Goal: Navigation & Orientation: Find specific page/section

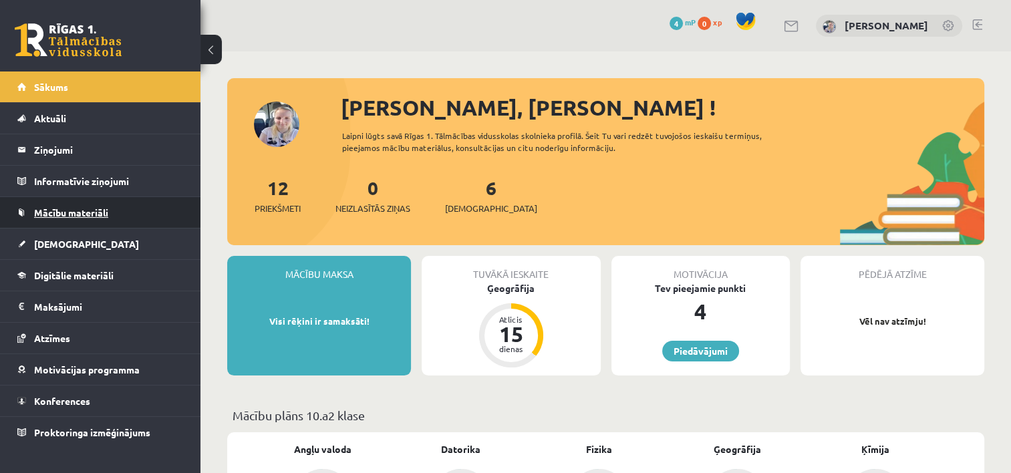
click at [77, 209] on span "Mācību materiāli" at bounding box center [71, 212] width 74 height 12
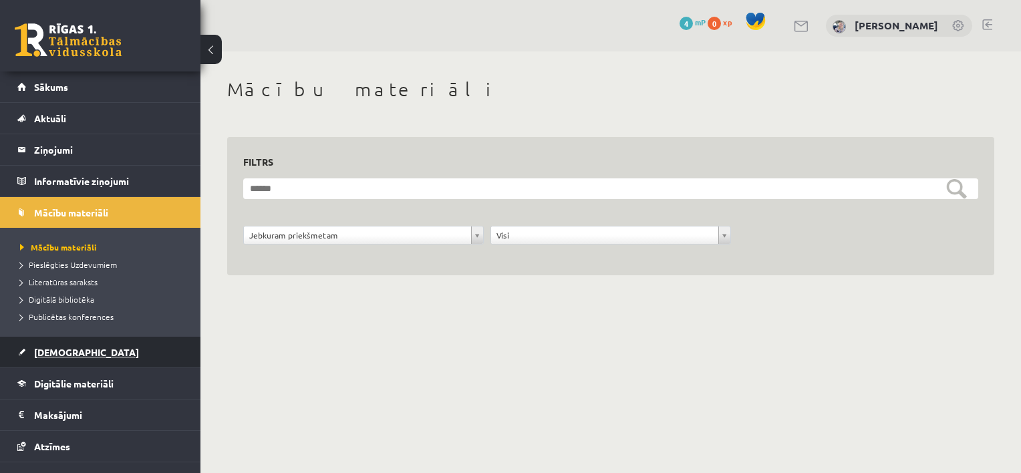
click at [46, 355] on span "[DEMOGRAPHIC_DATA]" at bounding box center [86, 352] width 105 height 12
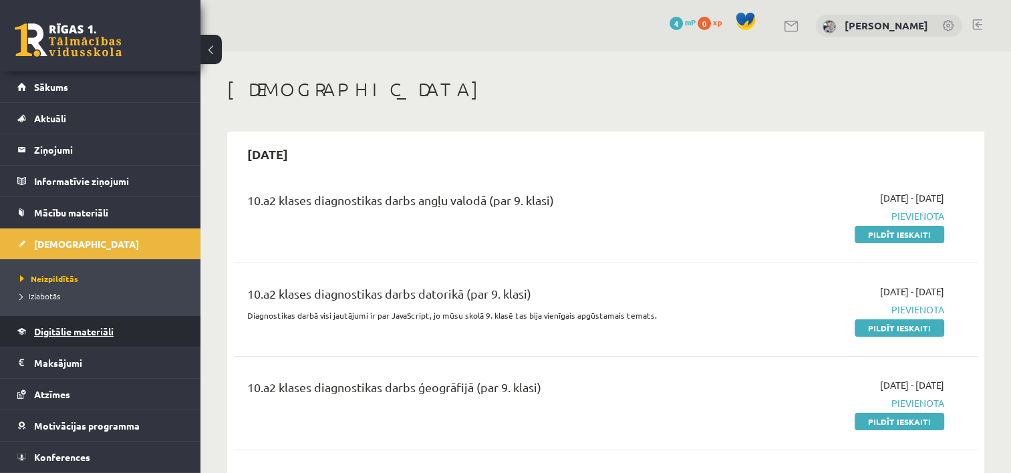
click at [60, 334] on span "Digitālie materiāli" at bounding box center [74, 331] width 80 height 12
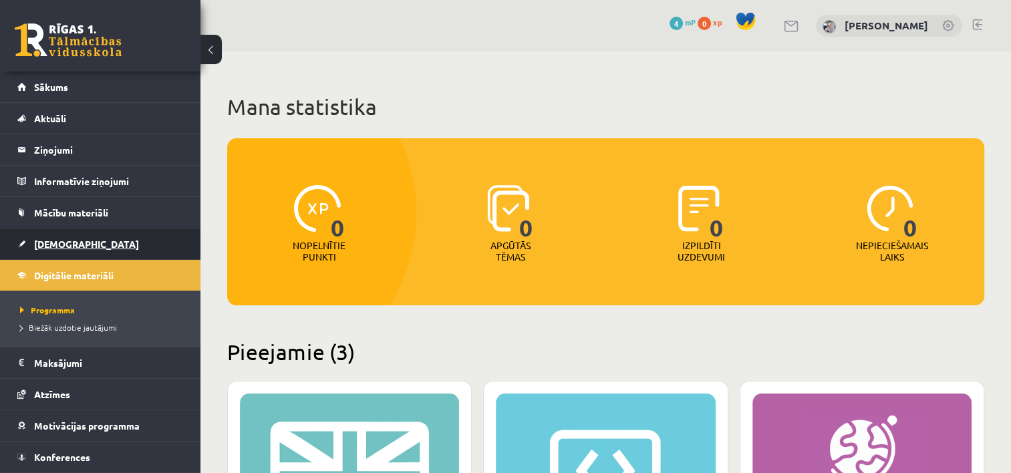
click at [84, 240] on link "[DEMOGRAPHIC_DATA]" at bounding box center [100, 243] width 166 height 31
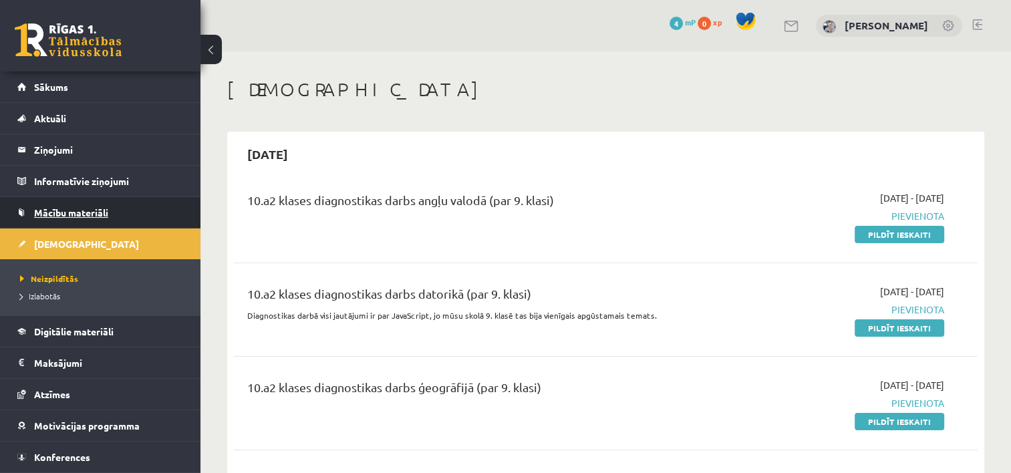
click at [100, 214] on span "Mācību materiāli" at bounding box center [71, 212] width 74 height 12
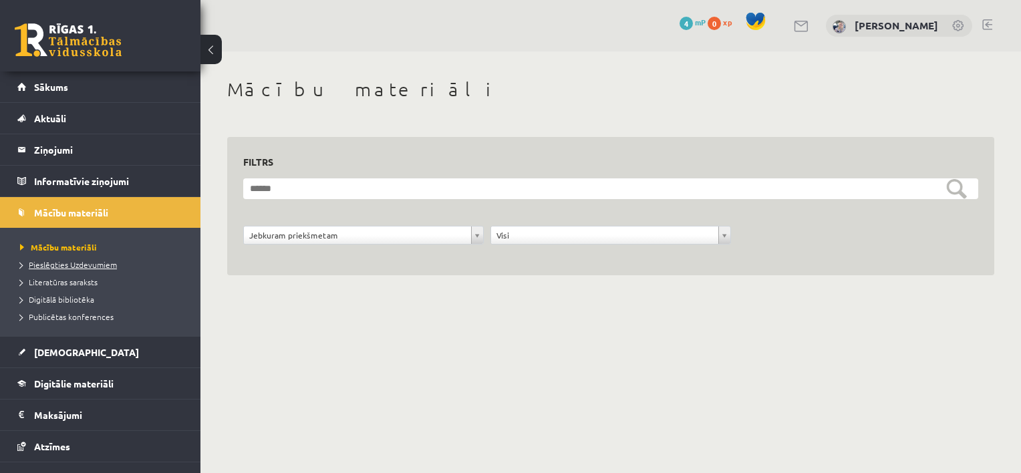
click at [80, 262] on span "Pieslēgties Uzdevumiem" at bounding box center [68, 264] width 97 height 11
